Goal: Task Accomplishment & Management: Use online tool/utility

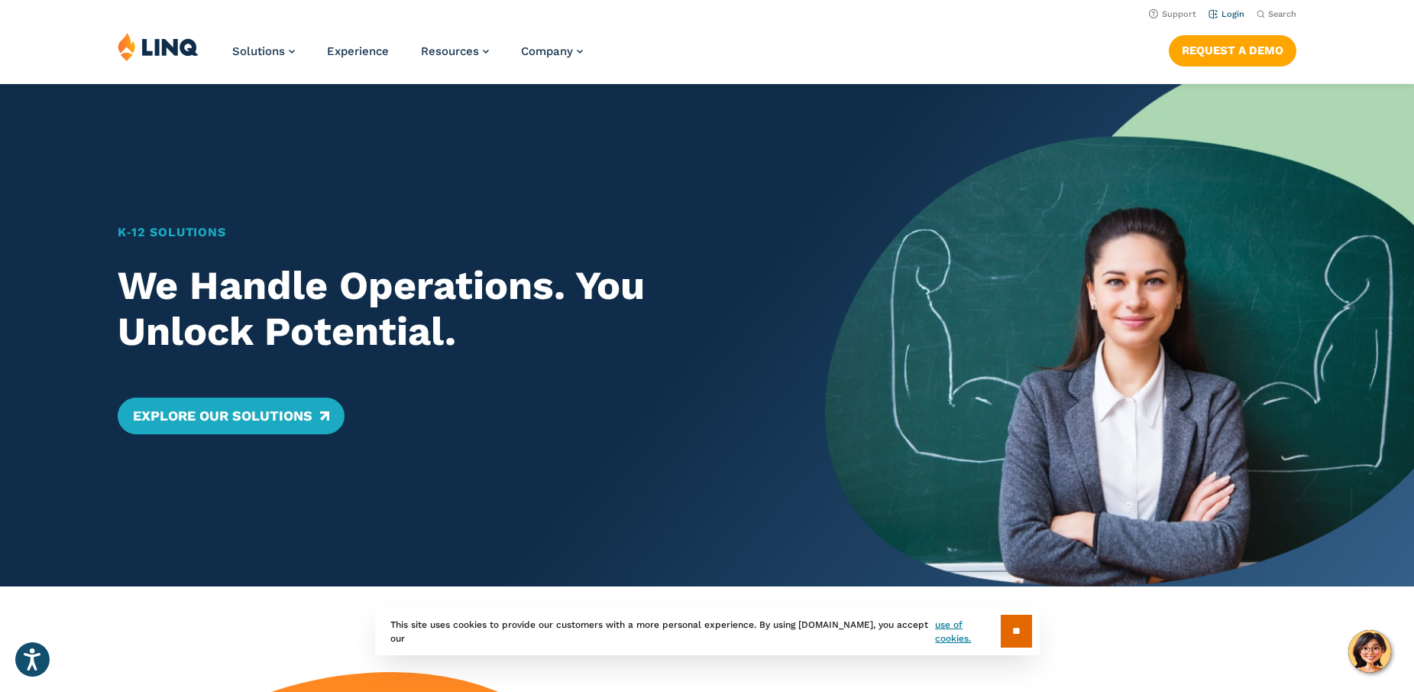
click at [1226, 13] on link "Login" at bounding box center [1227, 14] width 36 height 10
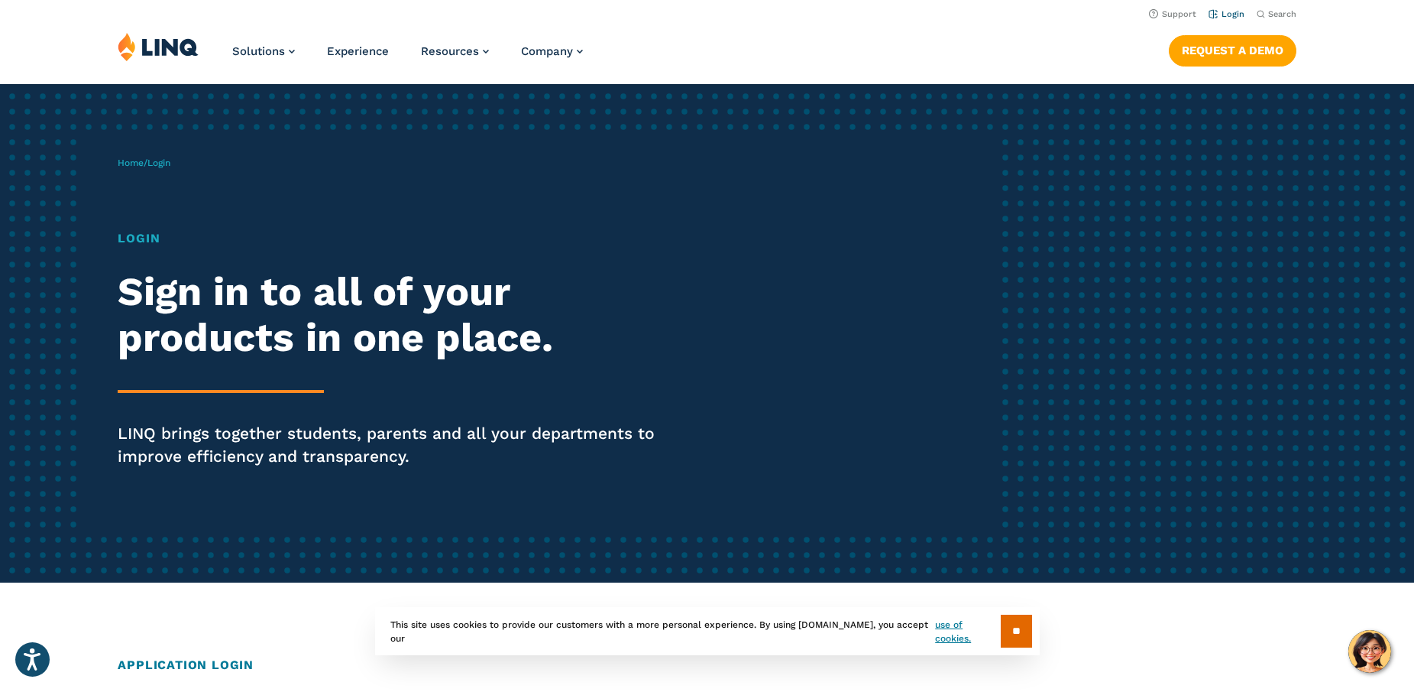
click at [1239, 13] on link "Login" at bounding box center [1227, 14] width 36 height 10
click at [1229, 13] on link "Login" at bounding box center [1227, 14] width 36 height 10
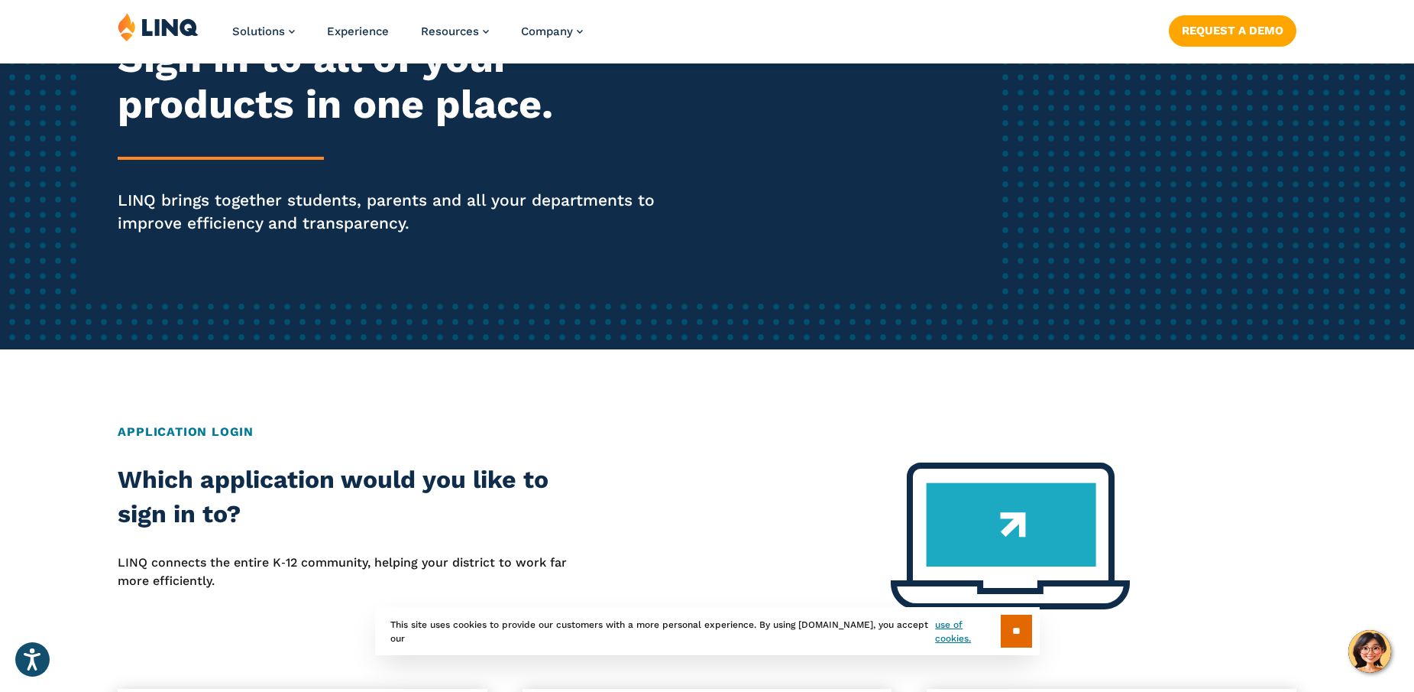
scroll to position [345, 0]
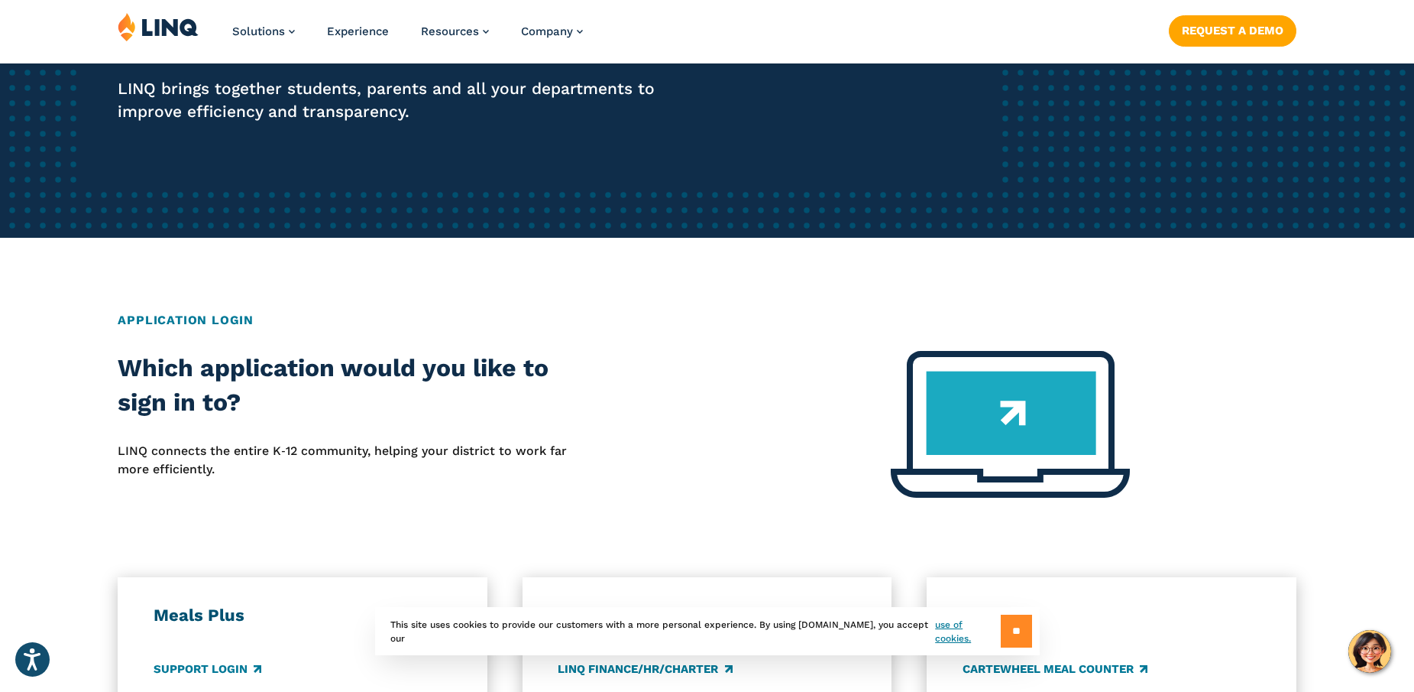
click at [1014, 627] on input "**" at bounding box center [1016, 630] width 31 height 33
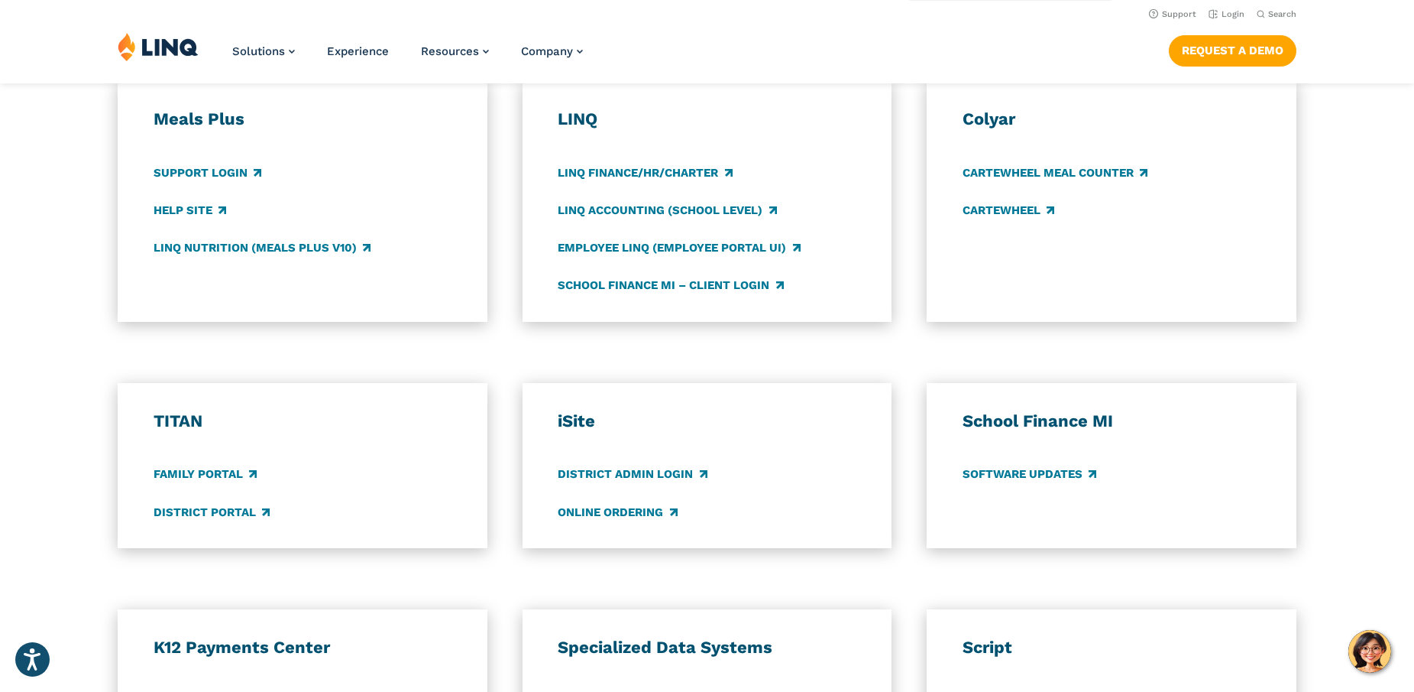
scroll to position [834, 0]
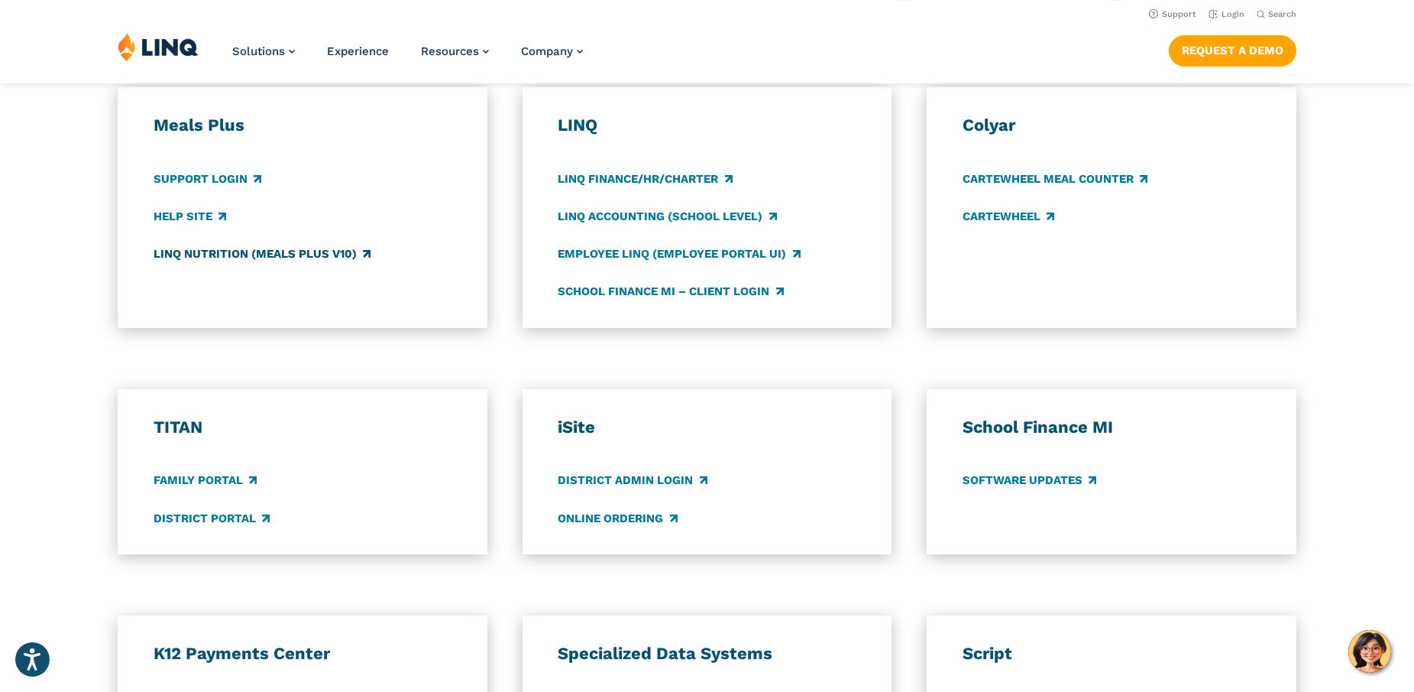
click at [237, 251] on link "LINQ Nutrition (Meals Plus v10)" at bounding box center [262, 253] width 217 height 17
click at [172, 178] on link "Support Login" at bounding box center [208, 178] width 108 height 17
